Goal: Information Seeking & Learning: Learn about a topic

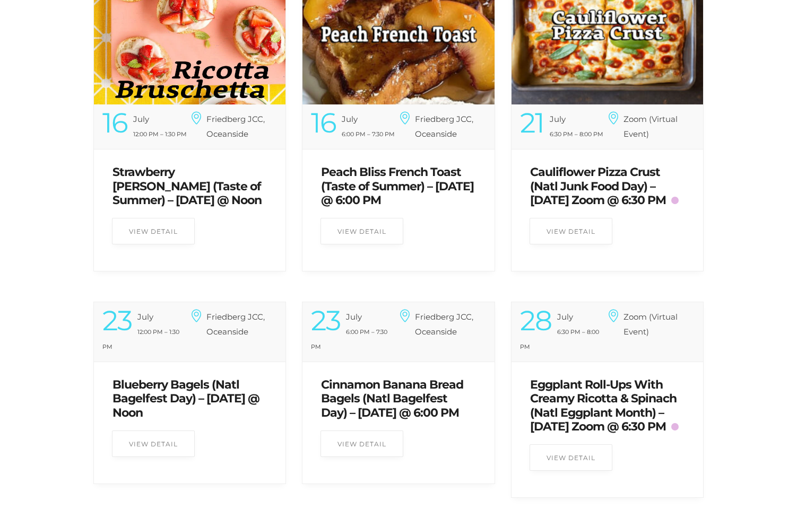
scroll to position [468, 0]
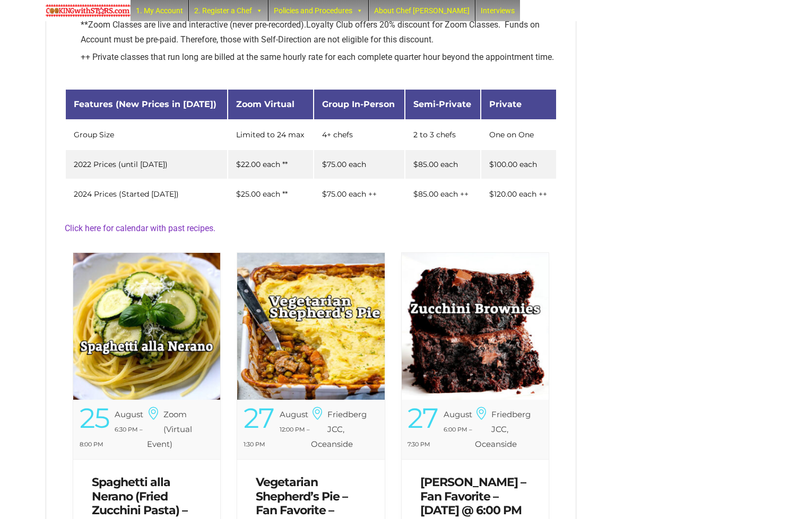
scroll to position [161, 0]
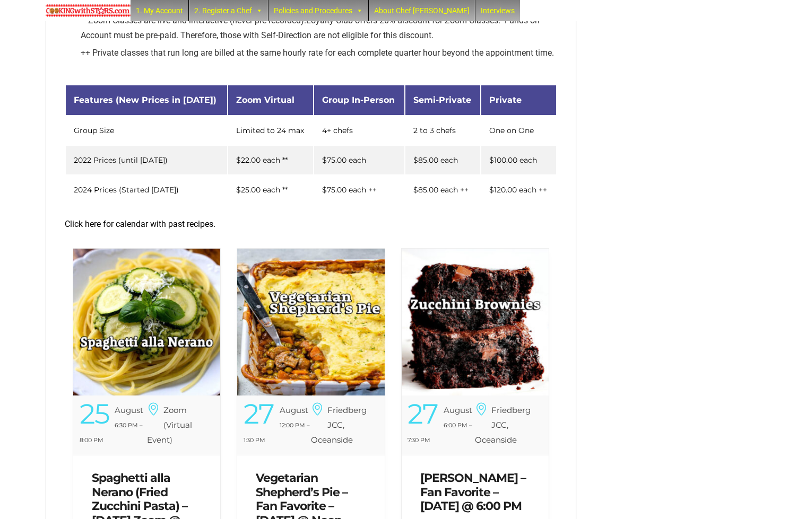
click at [127, 229] on link "Click here for calendar with past recipes." at bounding box center [140, 224] width 151 height 10
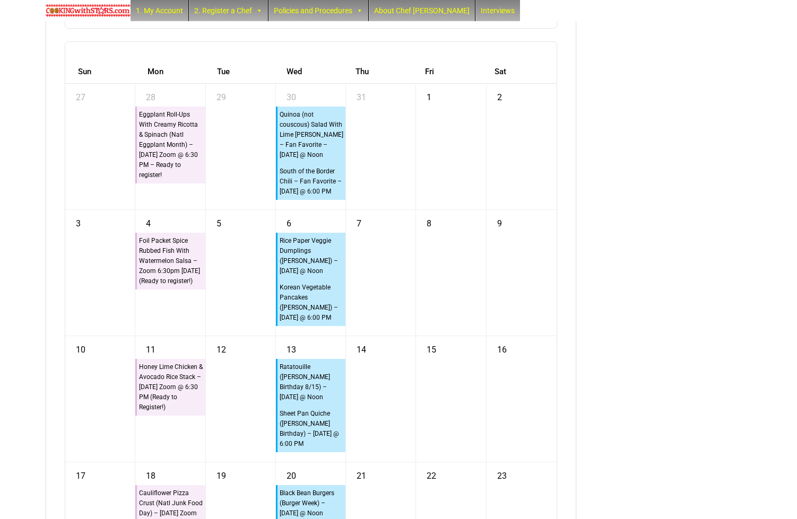
scroll to position [2807, 0]
click at [229, 16] on span "button" at bounding box center [221, 7] width 16 height 18
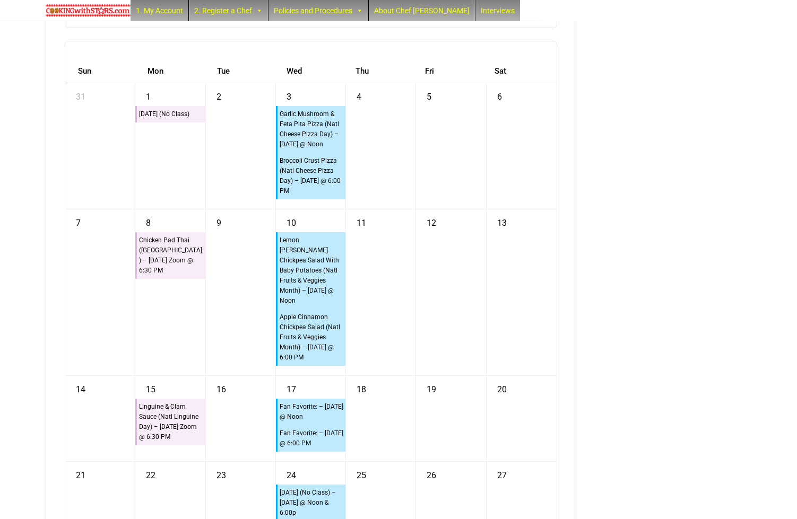
click at [229, 16] on span "button" at bounding box center [221, 7] width 16 height 18
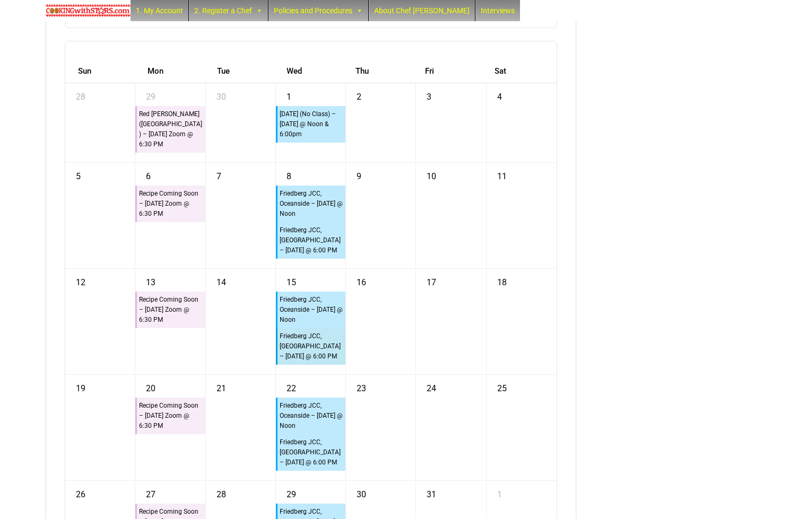
drag, startPoint x: 294, startPoint y: 33, endPoint x: 347, endPoint y: 41, distance: 53.1
click at [247, 16] on span "button" at bounding box center [239, 7] width 16 height 18
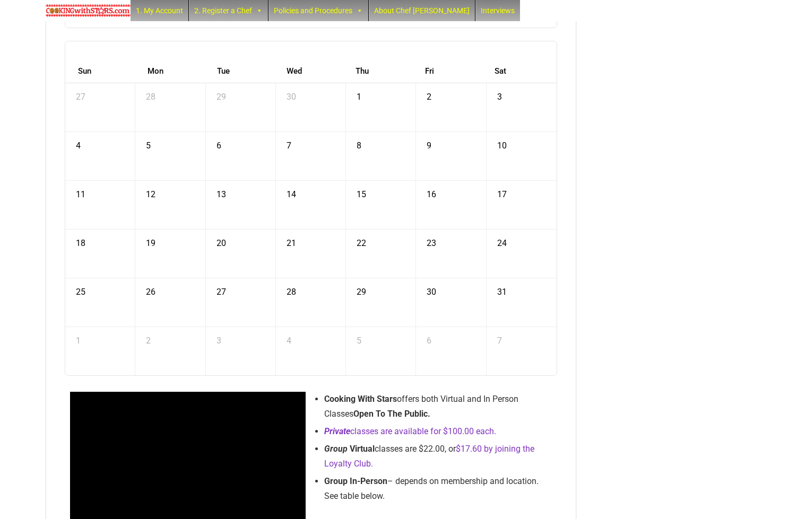
click at [182, 16] on span "button" at bounding box center [175, 7] width 16 height 18
click at [83, 7] on img at bounding box center [88, 10] width 85 height 13
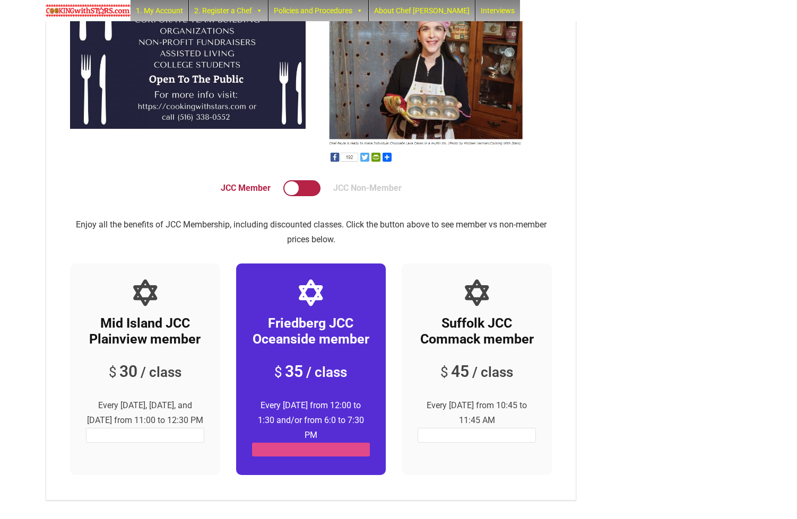
scroll to position [3535, 0]
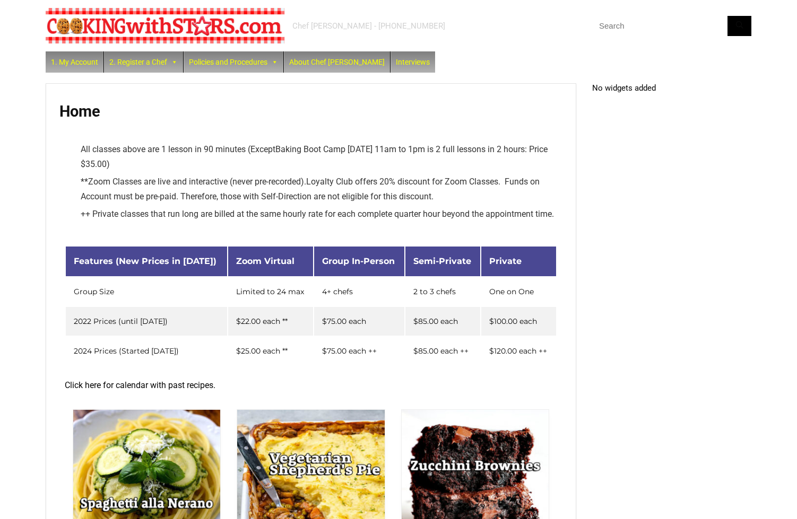
click at [115, 390] on link "Click here for calendar with past recipes." at bounding box center [140, 385] width 151 height 10
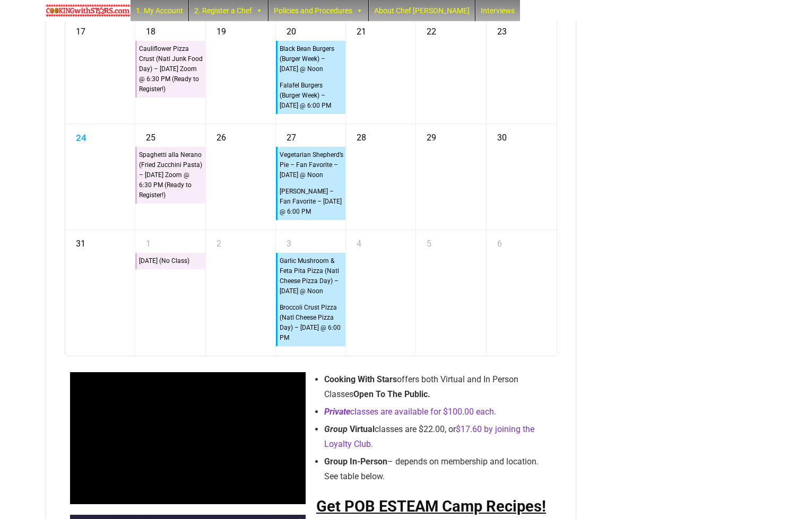
scroll to position [3244, 0]
